Goal: Check status: Check status

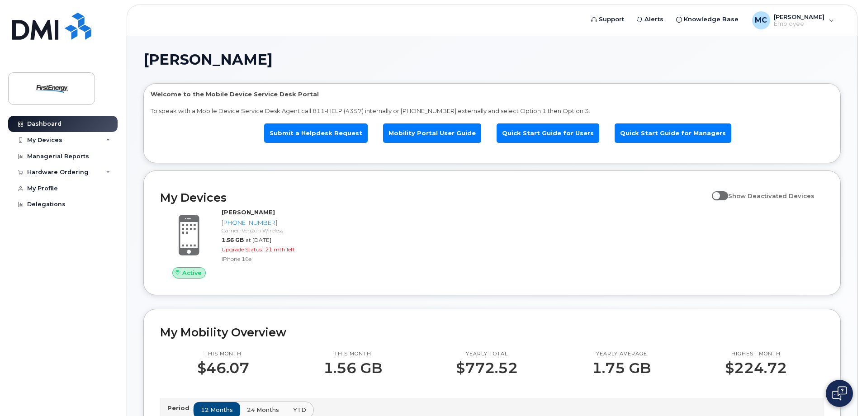
click at [719, 190] on input "Show Deactivated Devices" at bounding box center [715, 190] width 7 height 7
click at [728, 196] on span at bounding box center [720, 195] width 16 height 9
click at [719, 194] on input "Show Deactivated Devices" at bounding box center [715, 190] width 7 height 7
checkbox input "false"
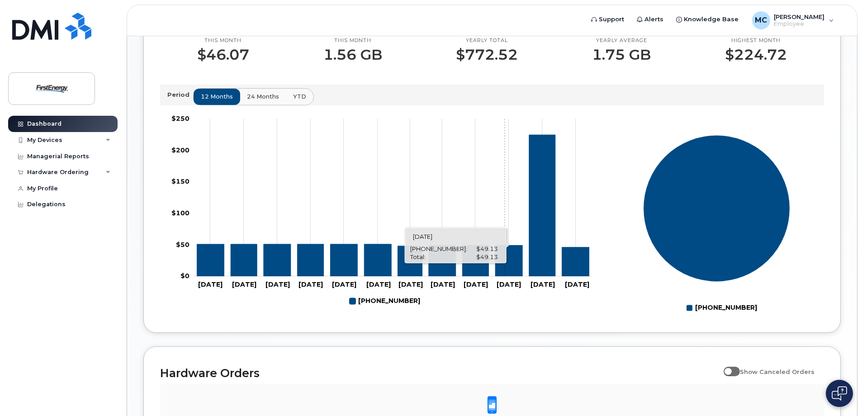
scroll to position [436, 0]
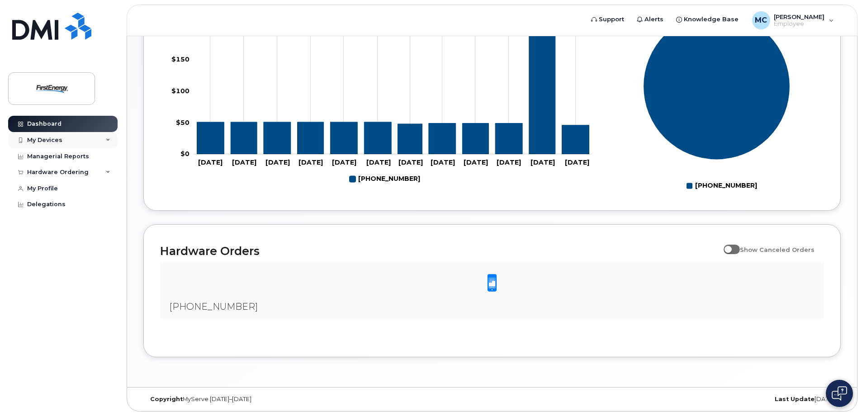
click at [62, 140] on div "My Devices" at bounding box center [62, 140] width 109 height 16
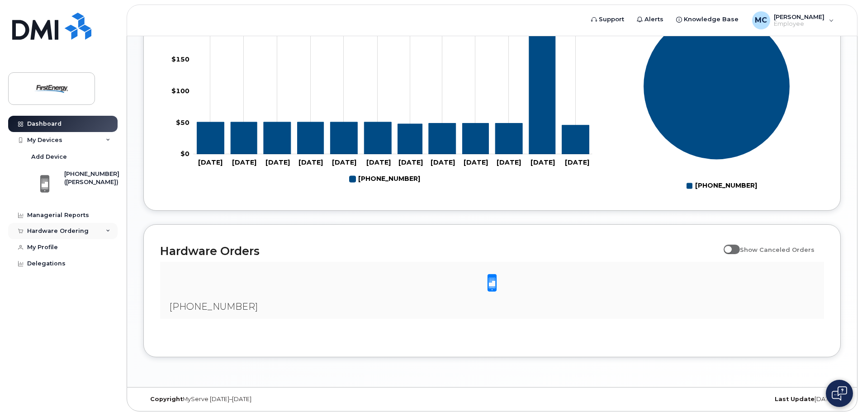
click at [70, 232] on div "Hardware Ordering" at bounding box center [58, 230] width 62 height 7
click at [52, 247] on div "My Orders" at bounding box center [47, 248] width 33 height 8
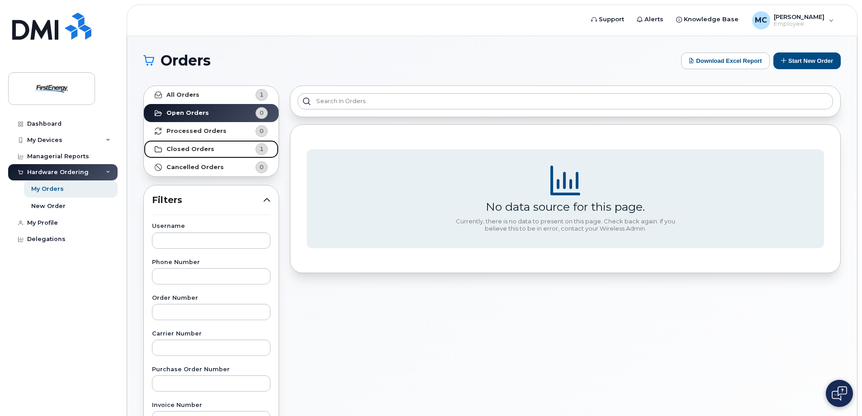
click at [210, 151] on link "Closed Orders 1" at bounding box center [211, 149] width 135 height 18
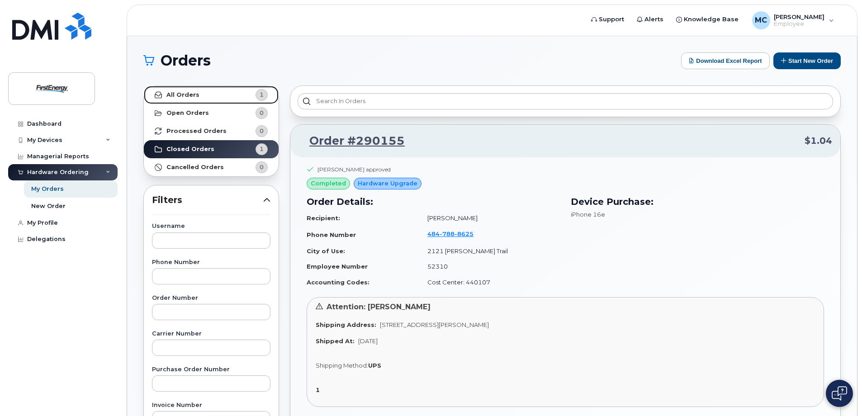
click at [214, 96] on link "All Orders 1" at bounding box center [211, 95] width 135 height 18
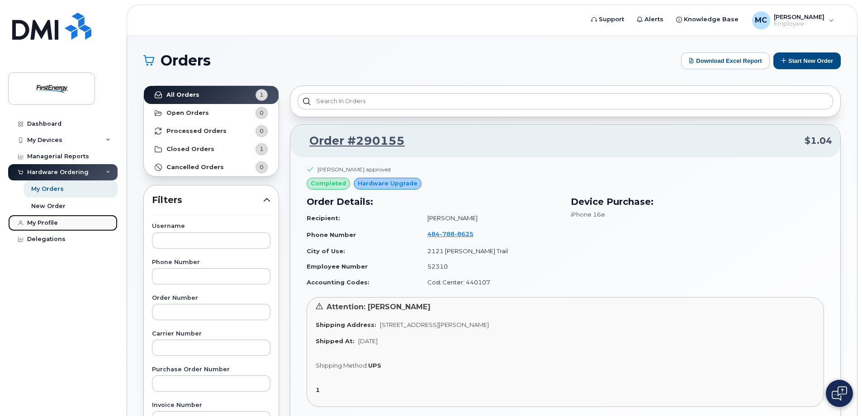
click at [62, 226] on link "My Profile" at bounding box center [62, 223] width 109 height 16
